Goal: Task Accomplishment & Management: Use online tool/utility

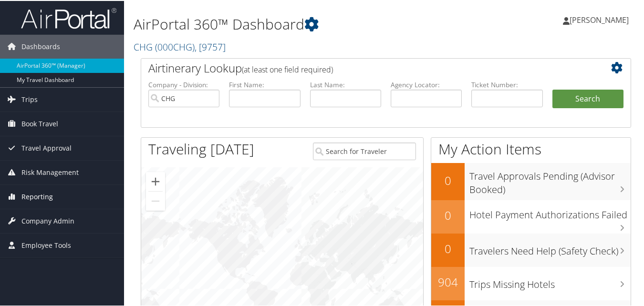
click at [75, 198] on link "Reporting" at bounding box center [62, 196] width 124 height 24
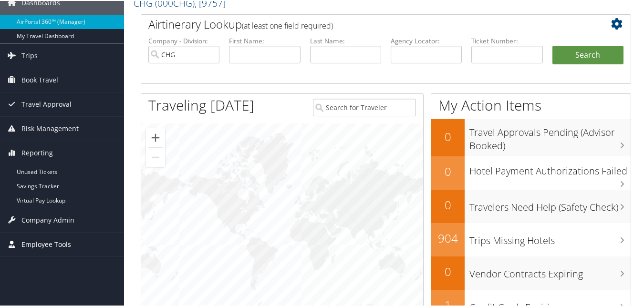
scroll to position [95, 0]
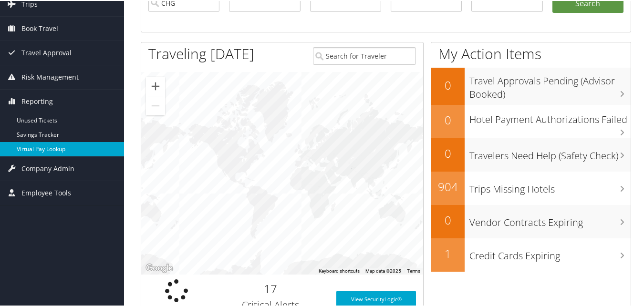
click at [52, 144] on link "Virtual Pay Lookup" at bounding box center [62, 148] width 124 height 14
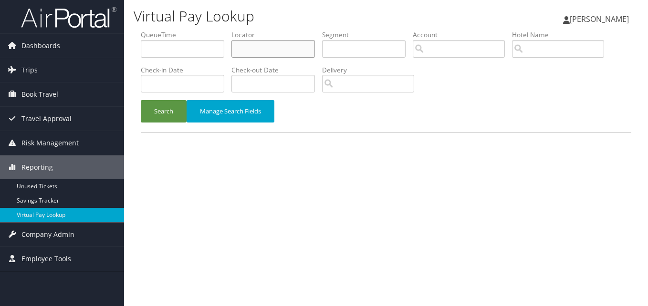
click at [246, 47] on input "text" at bounding box center [274, 49] width 84 height 18
paste input "HGJAWI"
click at [253, 48] on input "HGJAWI" at bounding box center [274, 49] width 84 height 18
type input "HGJAWI"
click at [174, 112] on button "Search" at bounding box center [164, 111] width 46 height 22
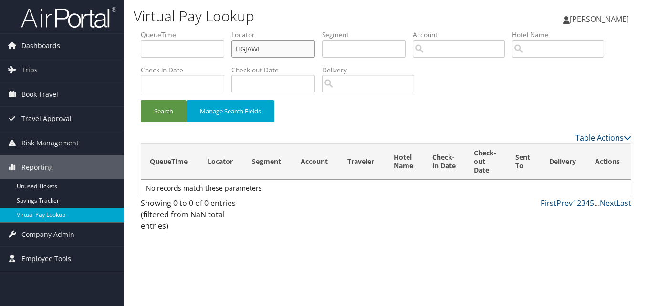
click at [237, 51] on input "HGJAWI" at bounding box center [274, 49] width 84 height 18
click at [153, 118] on button "Search" at bounding box center [164, 111] width 46 height 22
click at [40, 44] on span "Dashboards" at bounding box center [40, 46] width 39 height 24
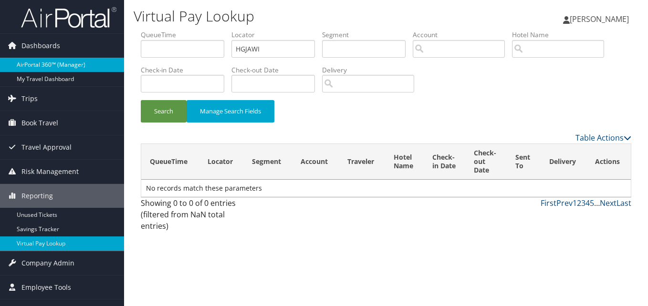
click at [50, 68] on link "AirPortal 360™ (Manager)" at bounding box center [62, 65] width 124 height 14
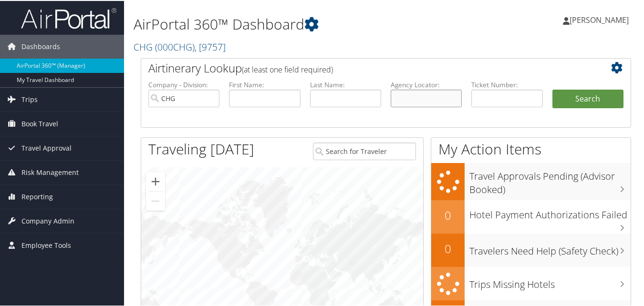
click at [430, 97] on input "text" at bounding box center [426, 98] width 71 height 18
paste input "HGJAWI"
click at [411, 102] on input "HGJAWI" at bounding box center [426, 98] width 71 height 18
type input "HGJAWI"
click at [583, 103] on button "Search" at bounding box center [588, 98] width 71 height 19
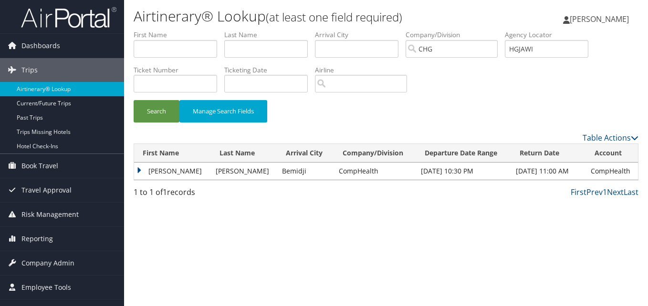
click at [140, 167] on td "David" at bounding box center [172, 171] width 77 height 17
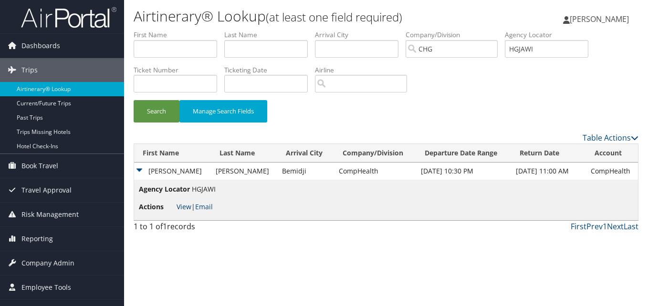
click at [178, 207] on link "View" at bounding box center [184, 206] width 15 height 9
click at [48, 240] on span "Reporting" at bounding box center [37, 239] width 32 height 24
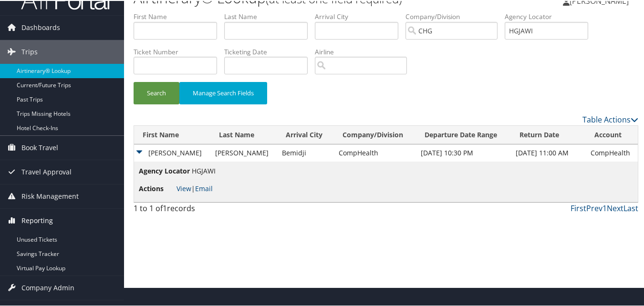
scroll to position [37, 0]
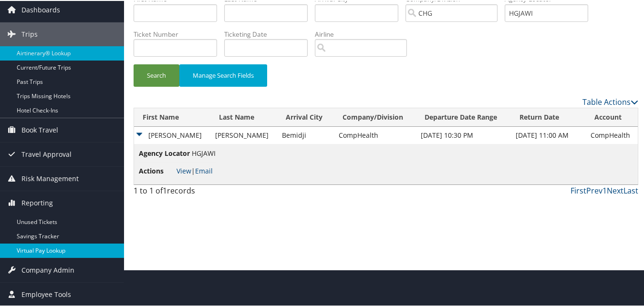
click at [56, 247] on link "Virtual Pay Lookup" at bounding box center [62, 250] width 124 height 14
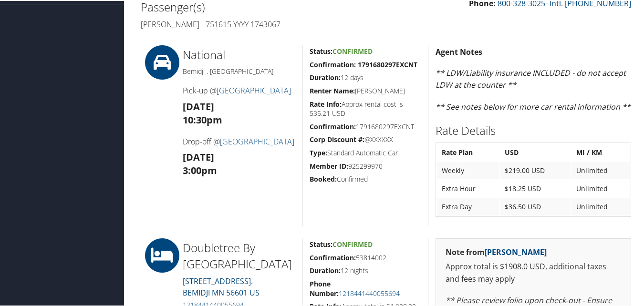
scroll to position [416, 0]
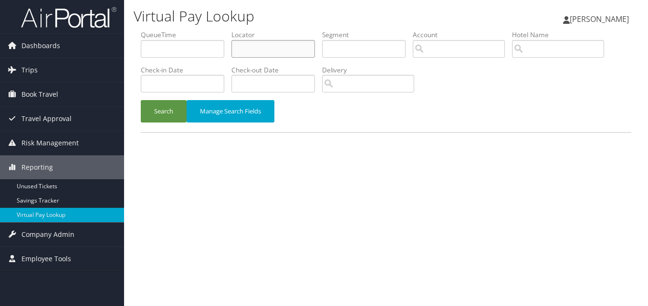
click at [244, 44] on input "text" at bounding box center [274, 49] width 84 height 18
paste input "DBRZZW"
type input "DBRZZW"
click at [168, 114] on button "Search" at bounding box center [164, 111] width 46 height 22
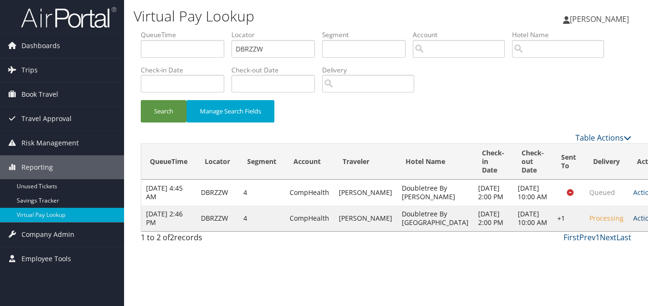
click at [634, 223] on link "Actions" at bounding box center [649, 218] width 30 height 9
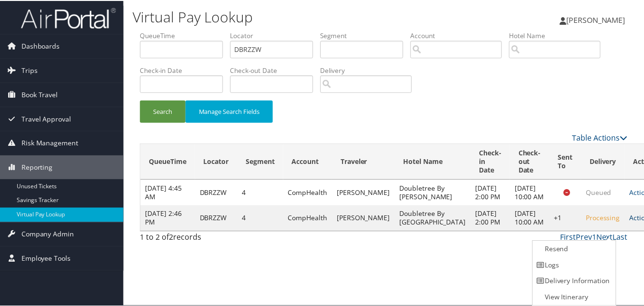
scroll to position [0, 0]
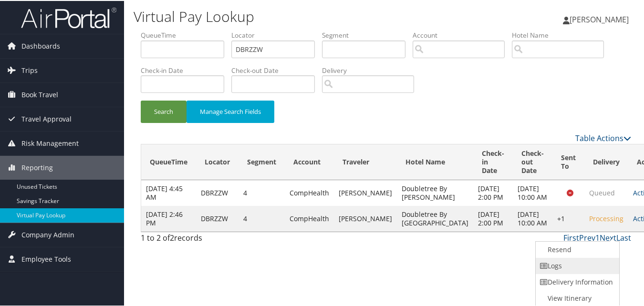
click at [557, 265] on link "Logs" at bounding box center [577, 265] width 82 height 16
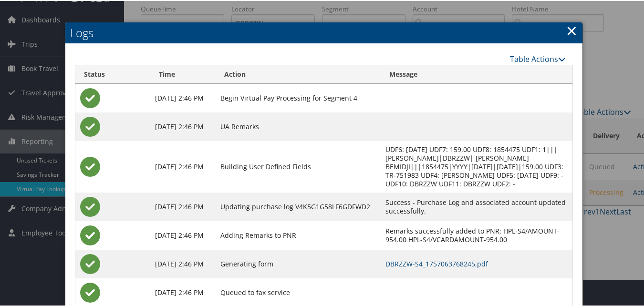
scroll to position [53, 0]
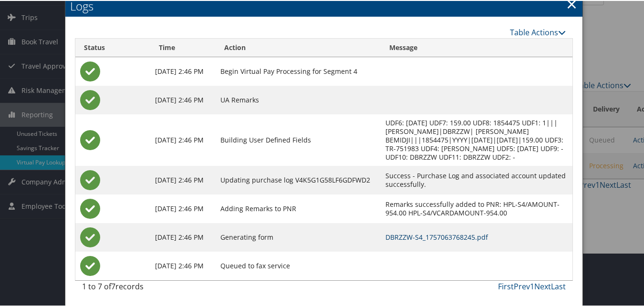
click at [405, 234] on link "DBRZZW-S4_1757063768245.pdf" at bounding box center [437, 236] width 103 height 9
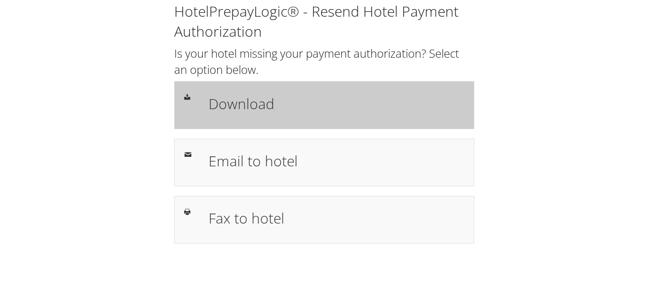
click at [388, 113] on h1 "Download" at bounding box center [337, 103] width 256 height 21
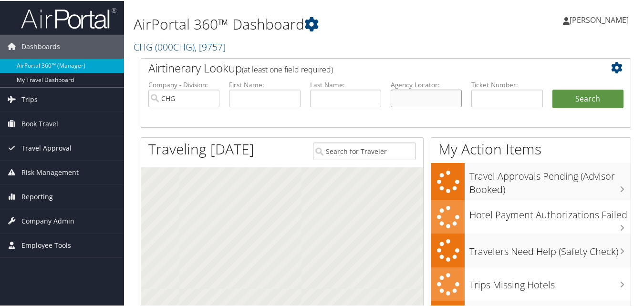
click at [417, 96] on input "text" at bounding box center [426, 98] width 71 height 18
paste input "HGJAWI"
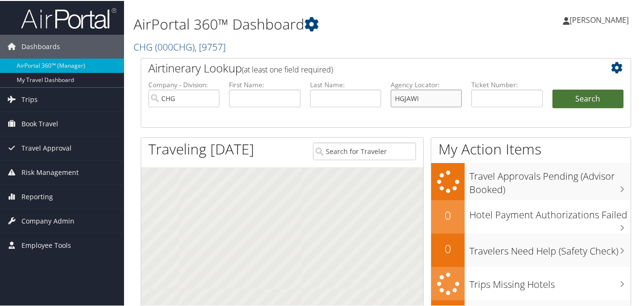
type input "HGJAWI"
click at [596, 94] on button "Search" at bounding box center [588, 98] width 71 height 19
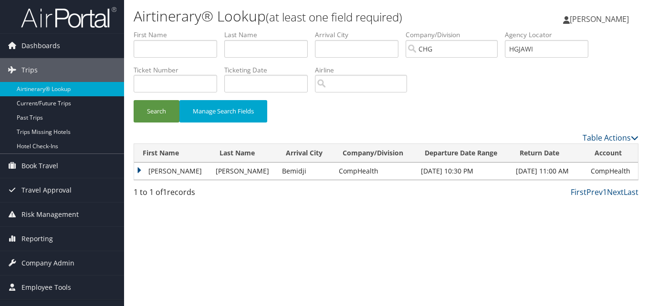
click at [150, 167] on td "David" at bounding box center [172, 171] width 77 height 17
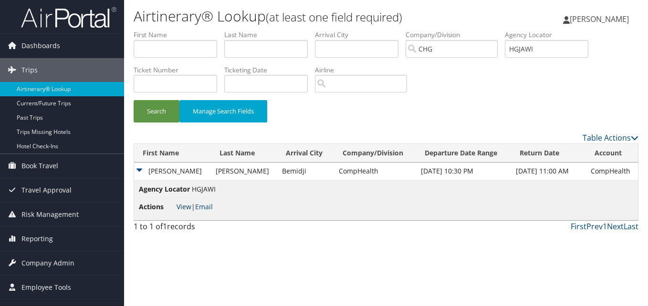
click at [179, 206] on link "View" at bounding box center [184, 206] width 15 height 9
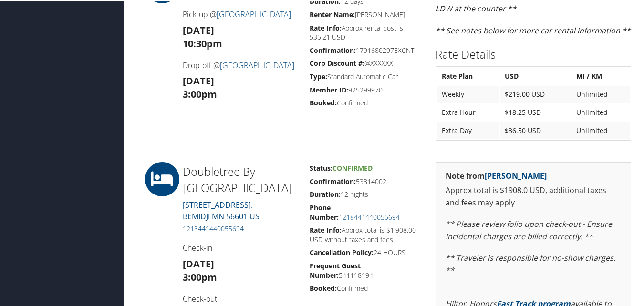
scroll to position [382, 0]
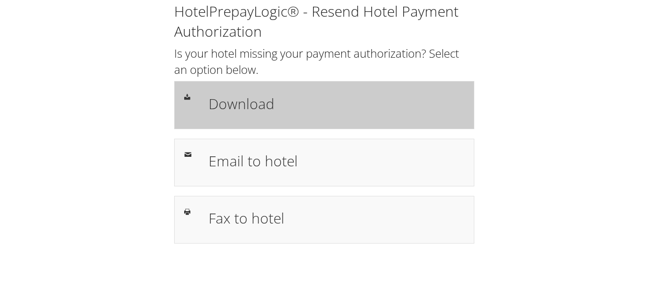
click at [291, 112] on h1 "Download" at bounding box center [337, 103] width 256 height 21
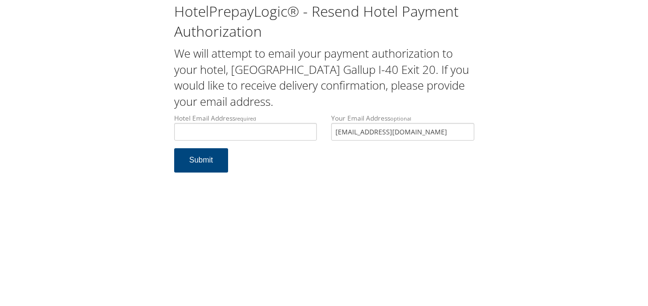
click at [248, 111] on div "HotelPrepayLogic® - Resend Hotel Payment Authorization We will attempt to email…" at bounding box center [324, 91] width 315 height 181
click at [236, 137] on input "Hotel Email Address required" at bounding box center [245, 132] width 143 height 18
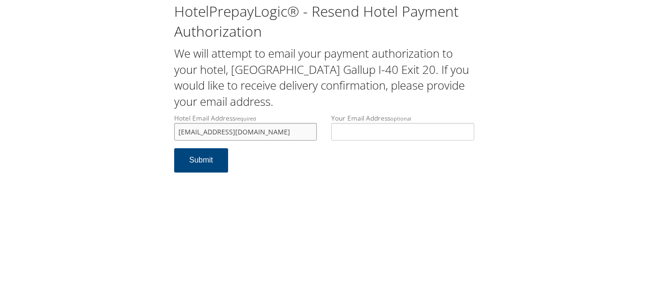
click at [198, 132] on input "gallutconfortinn@gmail.com" at bounding box center [245, 132] width 143 height 18
click at [195, 133] on input "gallutconfortinn@gmail.com" at bounding box center [245, 132] width 143 height 18
click at [208, 131] on input "gallupconfortinn@gmail.com" at bounding box center [245, 132] width 143 height 18
type input "gallupcomfortinn@gmail.com"
click at [195, 155] on button "Submit" at bounding box center [201, 160] width 54 height 24
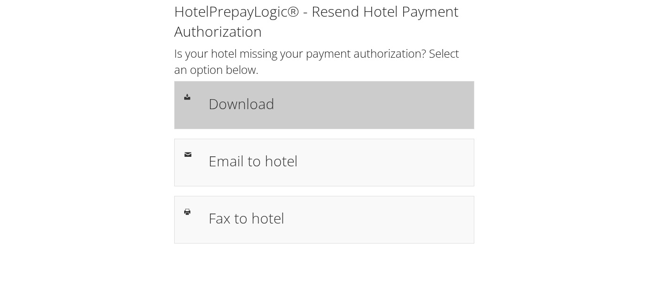
click at [318, 111] on h1 "Download" at bounding box center [337, 103] width 256 height 21
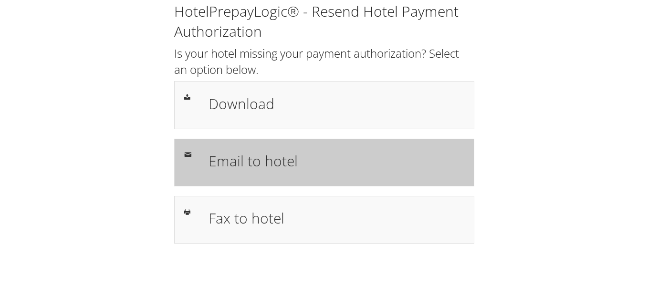
click at [274, 155] on h1 "Email to hotel" at bounding box center [337, 160] width 256 height 21
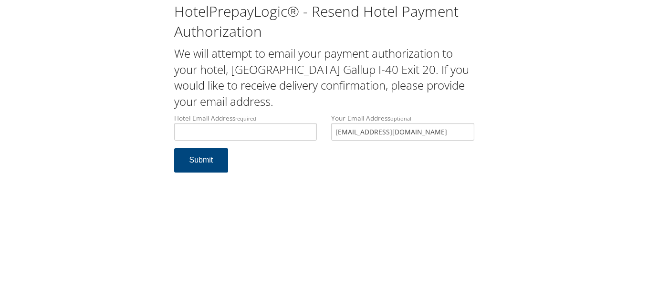
type input "gallupcomfortinn@gmail.com"
drag, startPoint x: 277, startPoint y: 127, endPoint x: 159, endPoint y: 126, distance: 118.4
click at [159, 126] on div "HotelPrepayLogic® - Resend Hotel Payment Authorization We will attempt to email…" at bounding box center [324, 91] width 629 height 182
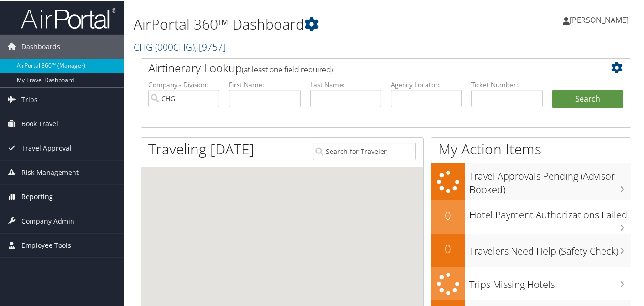
click at [65, 202] on link "Reporting" at bounding box center [62, 196] width 124 height 24
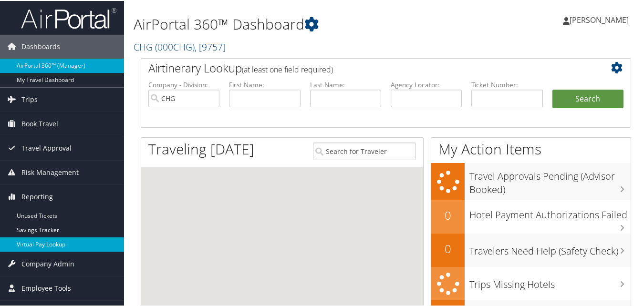
click at [66, 246] on link "Virtual Pay Lookup" at bounding box center [62, 244] width 124 height 14
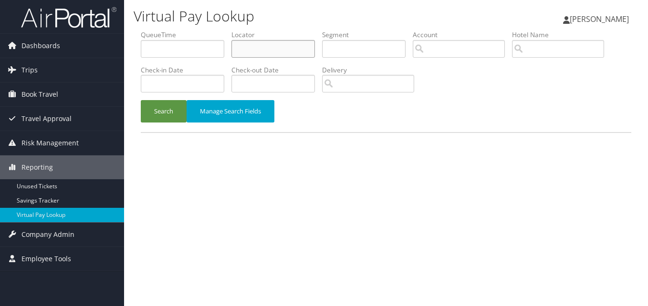
click at [250, 52] on input "text" at bounding box center [274, 49] width 84 height 18
paste input "DPKIEA"
type input "DPKIEA"
click at [171, 112] on button "Search" at bounding box center [164, 111] width 46 height 22
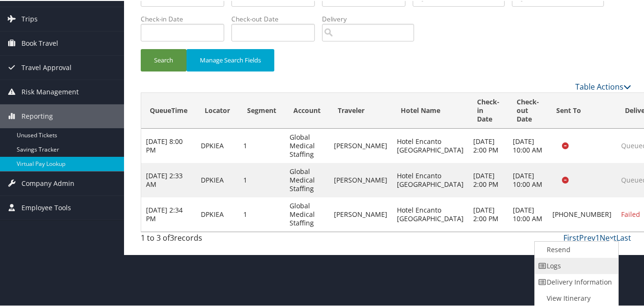
click at [589, 268] on link "Logs" at bounding box center [576, 265] width 82 height 16
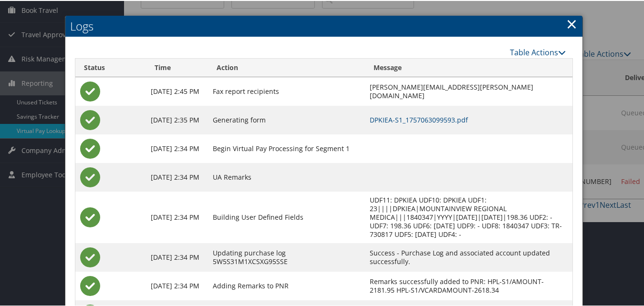
scroll to position [134, 0]
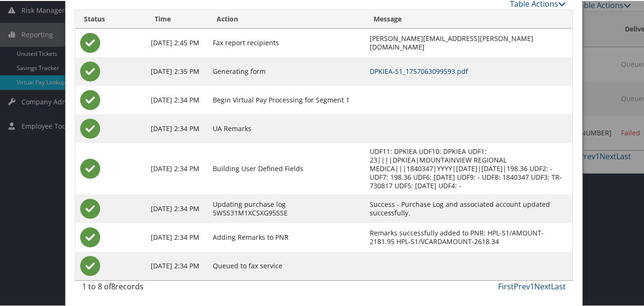
click at [370, 66] on link "DPKIEA-S1_1757063099593.pdf" at bounding box center [419, 70] width 98 height 9
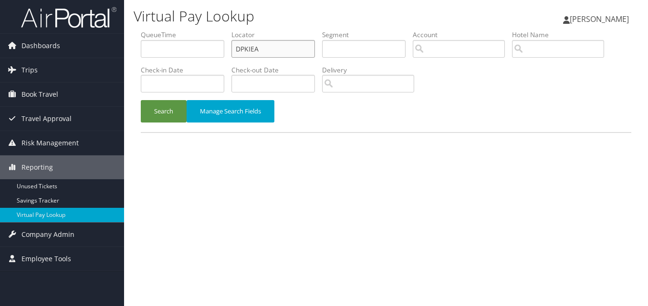
drag, startPoint x: 194, startPoint y: 44, endPoint x: 162, endPoint y: 36, distance: 33.6
click at [152, 30] on ul "QueueTime Locator DPKIEA Segment Account Traveler Hotel Name Check-in Date Chec…" at bounding box center [386, 30] width 491 height 0
paste input "LDWRKJ"
click at [253, 53] on input "LDWRKJ" at bounding box center [274, 49] width 84 height 18
type input "LDWRKJ"
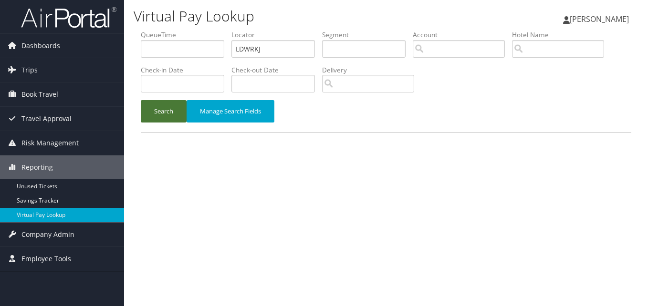
click at [161, 117] on button "Search" at bounding box center [164, 111] width 46 height 22
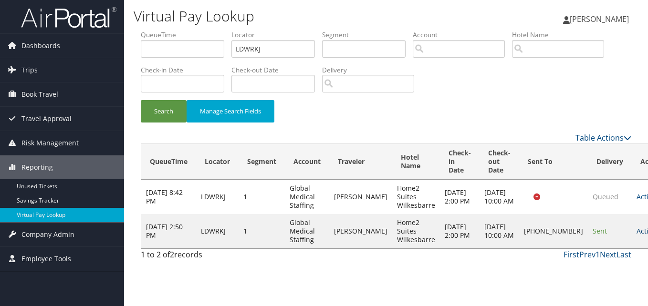
click at [637, 235] on link "Actions" at bounding box center [652, 231] width 30 height 9
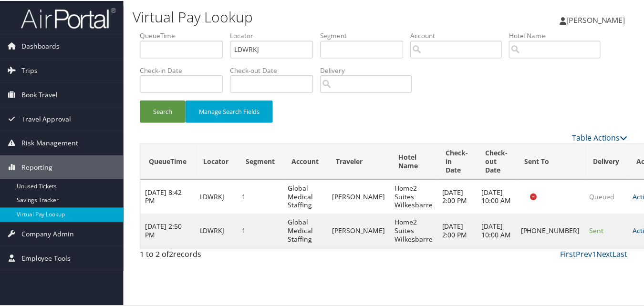
scroll to position [0, 0]
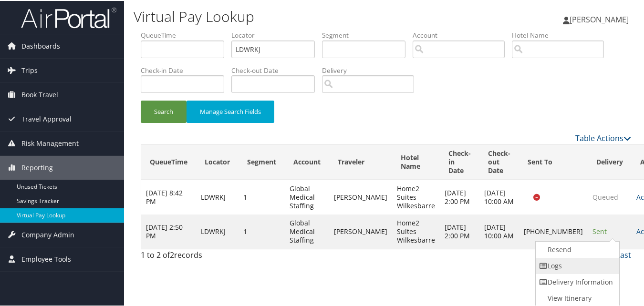
click at [585, 266] on link "Logs" at bounding box center [577, 265] width 82 height 16
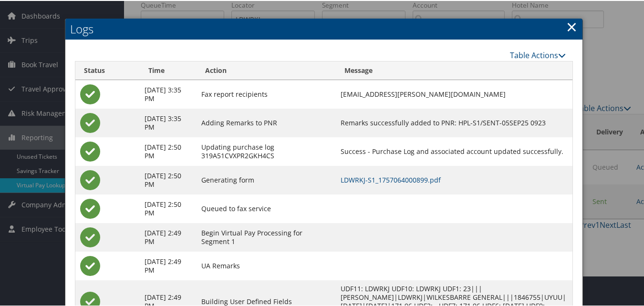
scroll to position [82, 0]
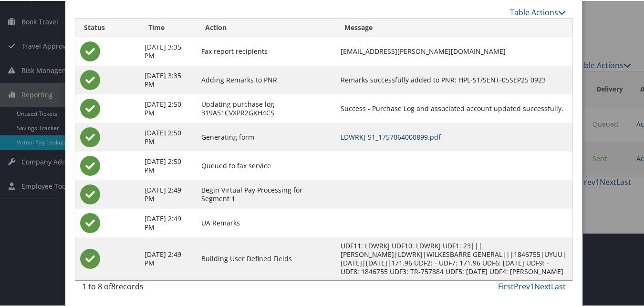
click at [414, 132] on link "LDWRKJ-S1_1757064000899.pdf" at bounding box center [391, 136] width 100 height 9
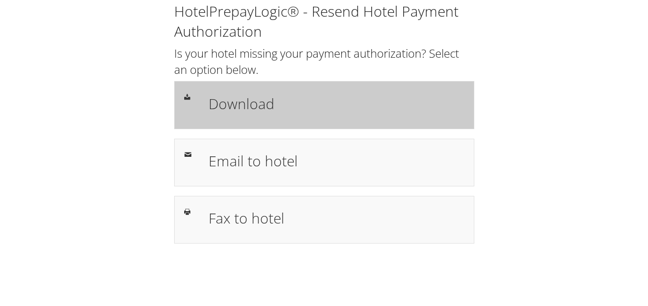
click at [359, 93] on h1 "Download" at bounding box center [337, 103] width 256 height 21
click at [400, 111] on h1 "Download" at bounding box center [337, 103] width 256 height 21
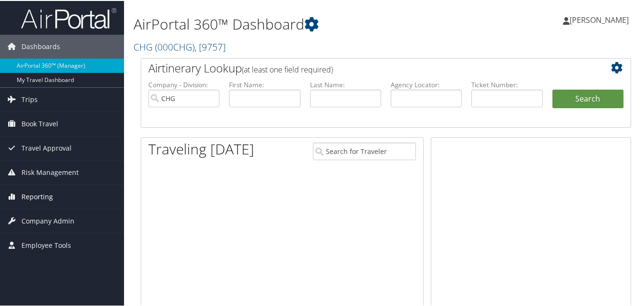
click at [84, 201] on link "Reporting" at bounding box center [62, 196] width 124 height 24
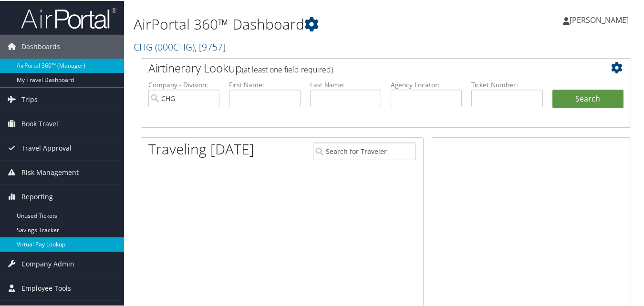
click at [55, 238] on link "Virtual Pay Lookup" at bounding box center [62, 244] width 124 height 14
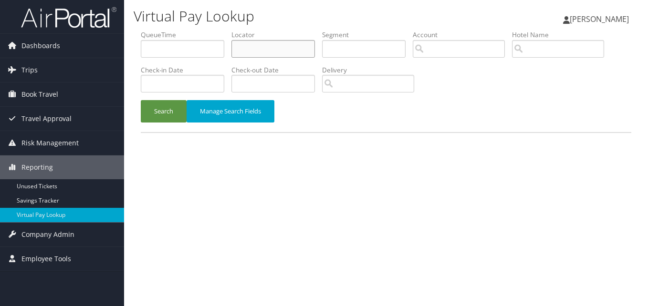
click at [236, 50] on input "text" at bounding box center [274, 49] width 84 height 18
paste input "LDMJOT"
type input "LDMJOT"
click at [176, 110] on button "Search" at bounding box center [164, 111] width 46 height 22
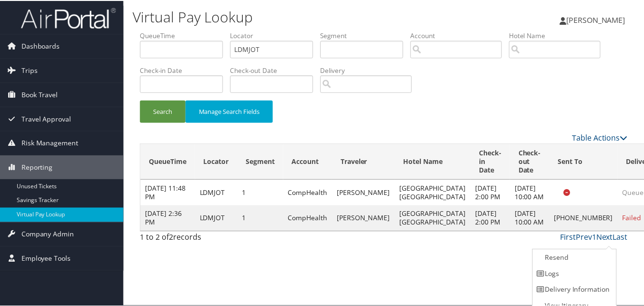
scroll to position [9, 0]
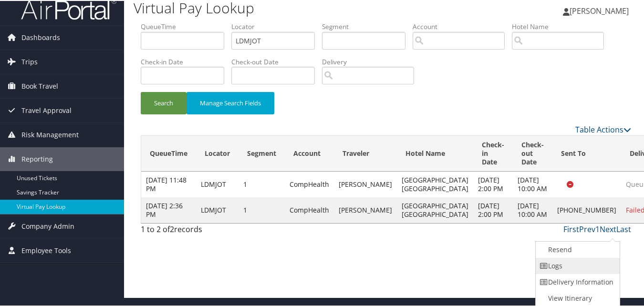
click at [570, 267] on link "Logs" at bounding box center [577, 265] width 82 height 16
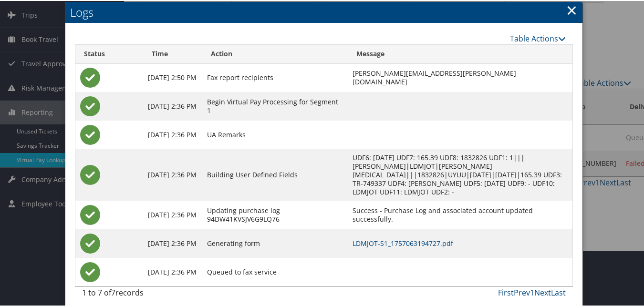
scroll to position [62, 0]
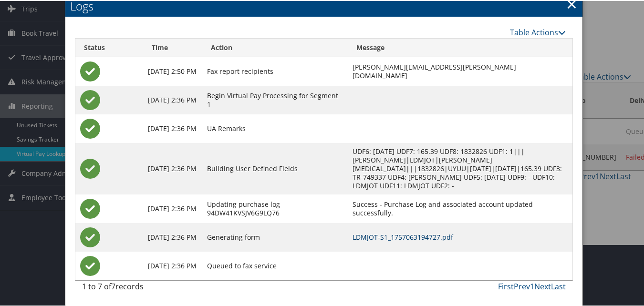
click at [393, 234] on link "LDMJOT-S1_1757063194727.pdf" at bounding box center [403, 236] width 101 height 9
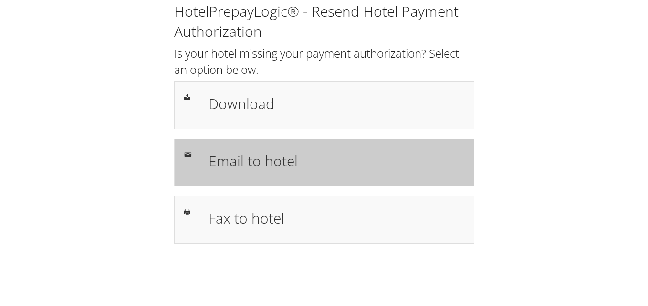
click at [265, 155] on h1 "Email to hotel" at bounding box center [337, 160] width 256 height 21
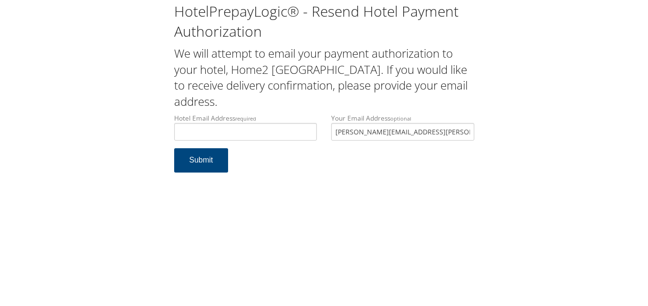
click at [294, 135] on div "Hotel Email Address required Hotel email address is required Your Email Address…" at bounding box center [324, 131] width 315 height 35
click at [294, 135] on input "Hotel Email Address required" at bounding box center [245, 132] width 143 height 18
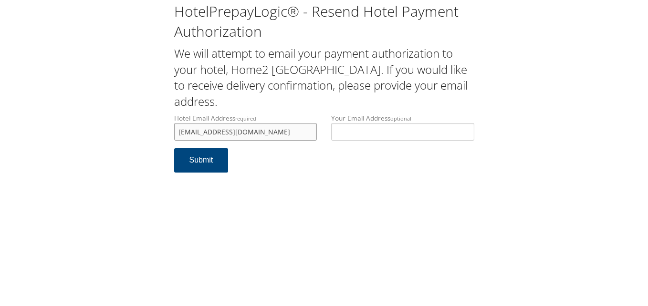
type input "ecare@chghealthcare.com"
click at [174, 148] on button "Submit" at bounding box center [201, 160] width 54 height 24
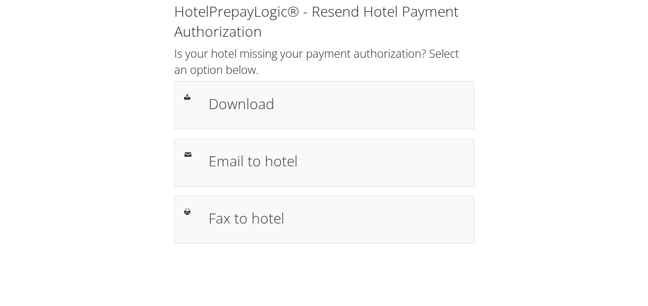
click at [345, 94] on h1 "Download" at bounding box center [337, 103] width 256 height 21
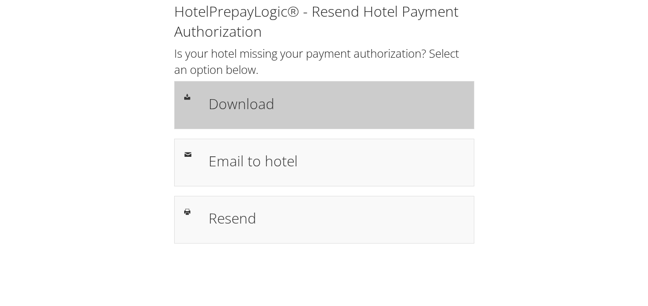
click at [317, 102] on h1 "Download" at bounding box center [337, 103] width 256 height 21
click at [292, 87] on div "Download" at bounding box center [324, 105] width 300 height 48
click at [272, 88] on div "Download" at bounding box center [324, 105] width 300 height 48
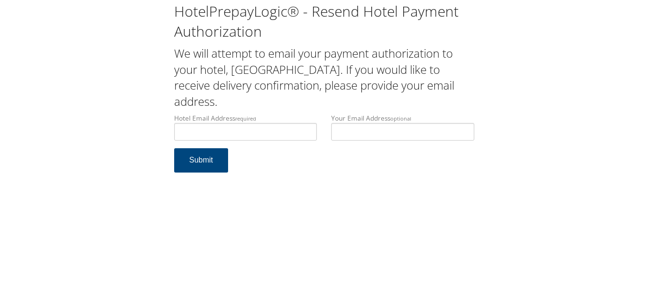
click at [245, 121] on small "required" at bounding box center [245, 118] width 21 height 7
click at [245, 123] on input "Hotel Email Address required" at bounding box center [245, 132] width 143 height 18
click at [245, 122] on label "Hotel Email Address required" at bounding box center [245, 127] width 143 height 27
click at [245, 123] on input "Hotel Email Address required" at bounding box center [245, 132] width 143 height 18
click at [243, 128] on input "Hotel Email Address required" at bounding box center [245, 132] width 143 height 18
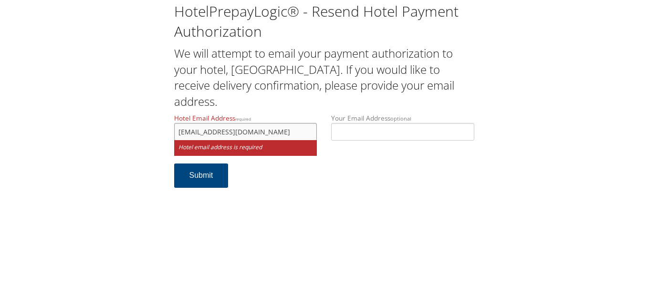
type input "[EMAIL_ADDRESS][DOMAIN_NAME]"
click at [174, 164] on button "Submit" at bounding box center [201, 176] width 54 height 24
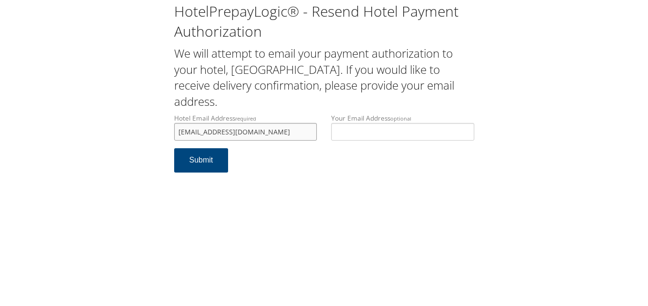
drag, startPoint x: 269, startPoint y: 133, endPoint x: 125, endPoint y: 140, distance: 143.9
click at [125, 140] on div "HotelPrepayLogic® - Resend Hotel Payment Authorization We will attempt to email…" at bounding box center [324, 91] width 629 height 182
